Goal: Communication & Community: Answer question/provide support

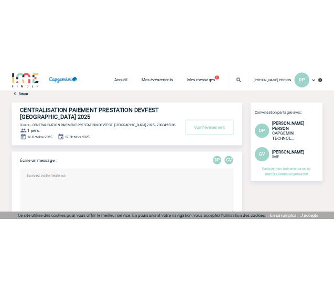
scroll to position [51, 0]
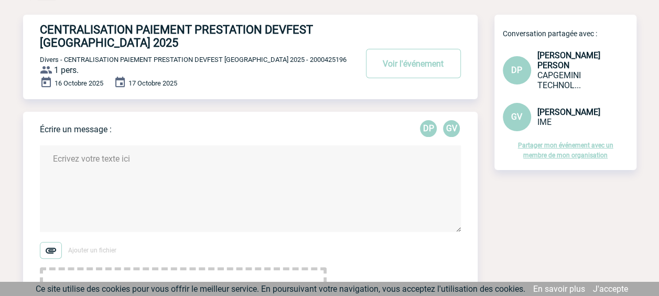
click at [202, 171] on textarea at bounding box center [250, 188] width 421 height 87
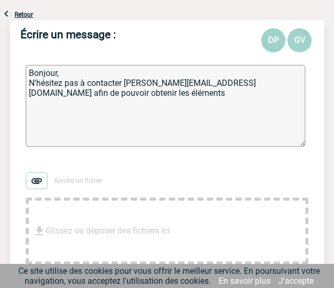
click at [29, 93] on textarea "Bonjour, N'hésitez pas à contacter [PERSON_NAME][EMAIL_ADDRESS][DOMAIN_NAME] af…" at bounding box center [166, 106] width 280 height 82
click at [92, 96] on textarea "Bonjour, N'hésitez pas à contacter [PERSON_NAME][EMAIL_ADDRESS][DOMAIN_NAME] af…" at bounding box center [166, 106] width 280 height 82
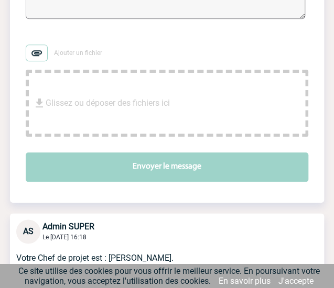
scroll to position [181, 0]
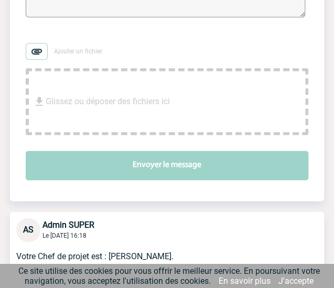
type textarea "Bonjour, N'hésitez pas à contacter [PERSON_NAME][EMAIL_ADDRESS][DOMAIN_NAME] af…"
click at [157, 165] on button "Envoyer le message" at bounding box center [167, 165] width 283 height 29
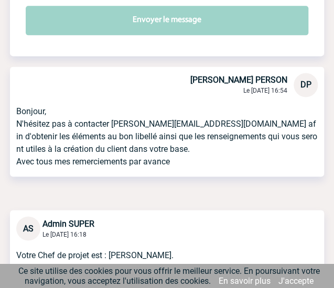
scroll to position [0, 0]
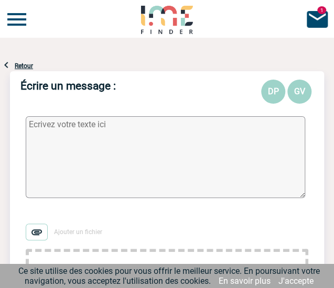
click at [316, 20] on img at bounding box center [317, 19] width 25 height 25
